Goal: Task Accomplishment & Management: Use online tool/utility

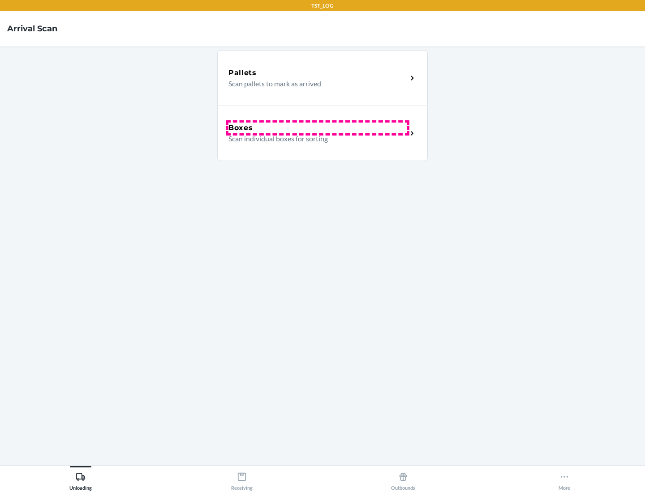
click at [317, 128] on div "Boxes" at bounding box center [317, 128] width 179 height 11
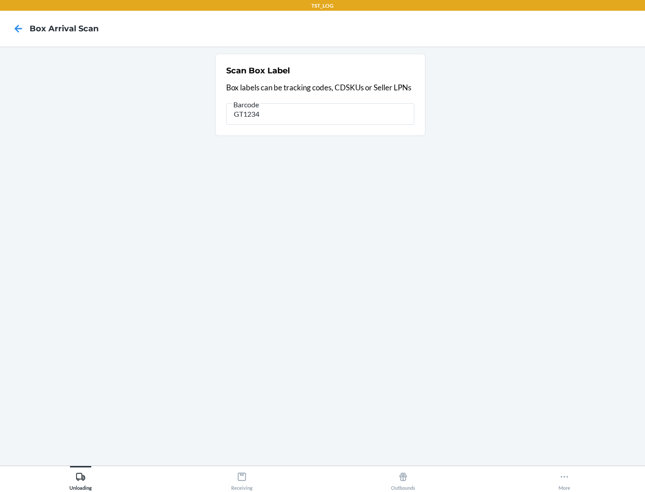
type input "GT1234"
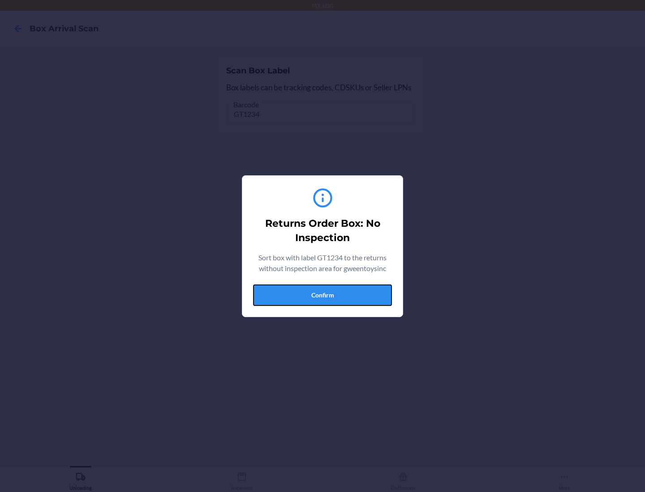
click at [322, 295] on button "Confirm" at bounding box center [322, 295] width 139 height 21
